Goal: Find specific page/section: Find specific page/section

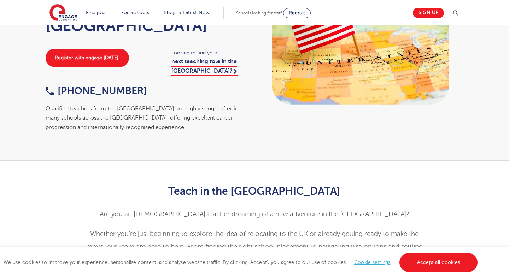
scroll to position [88, 0]
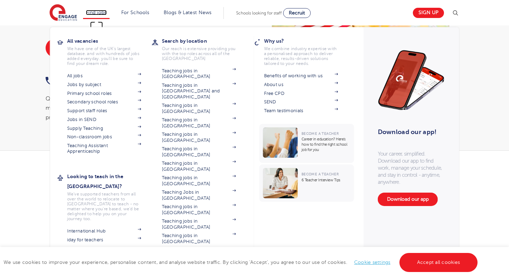
click at [102, 14] on link "Find jobs" at bounding box center [96, 12] width 21 height 5
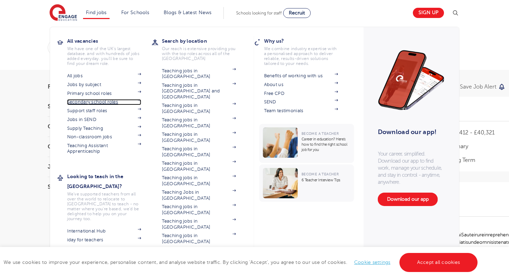
click at [101, 101] on link "Secondary school roles" at bounding box center [104, 102] width 74 height 6
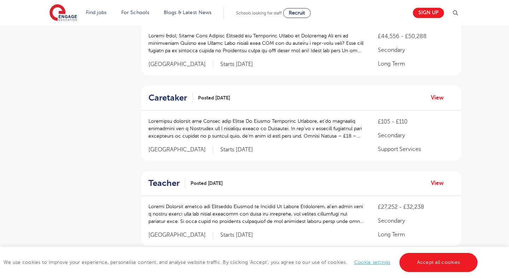
scroll to position [559, 0]
